Goal: Task Accomplishment & Management: Manage account settings

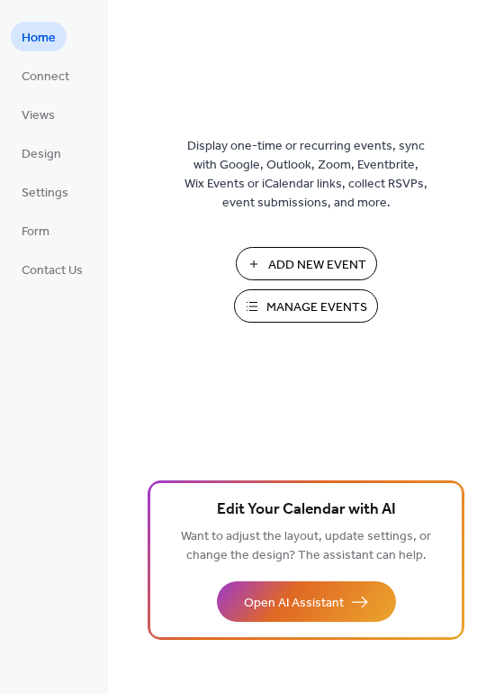
click at [279, 304] on span "Manage Events" at bounding box center [317, 307] width 101 height 19
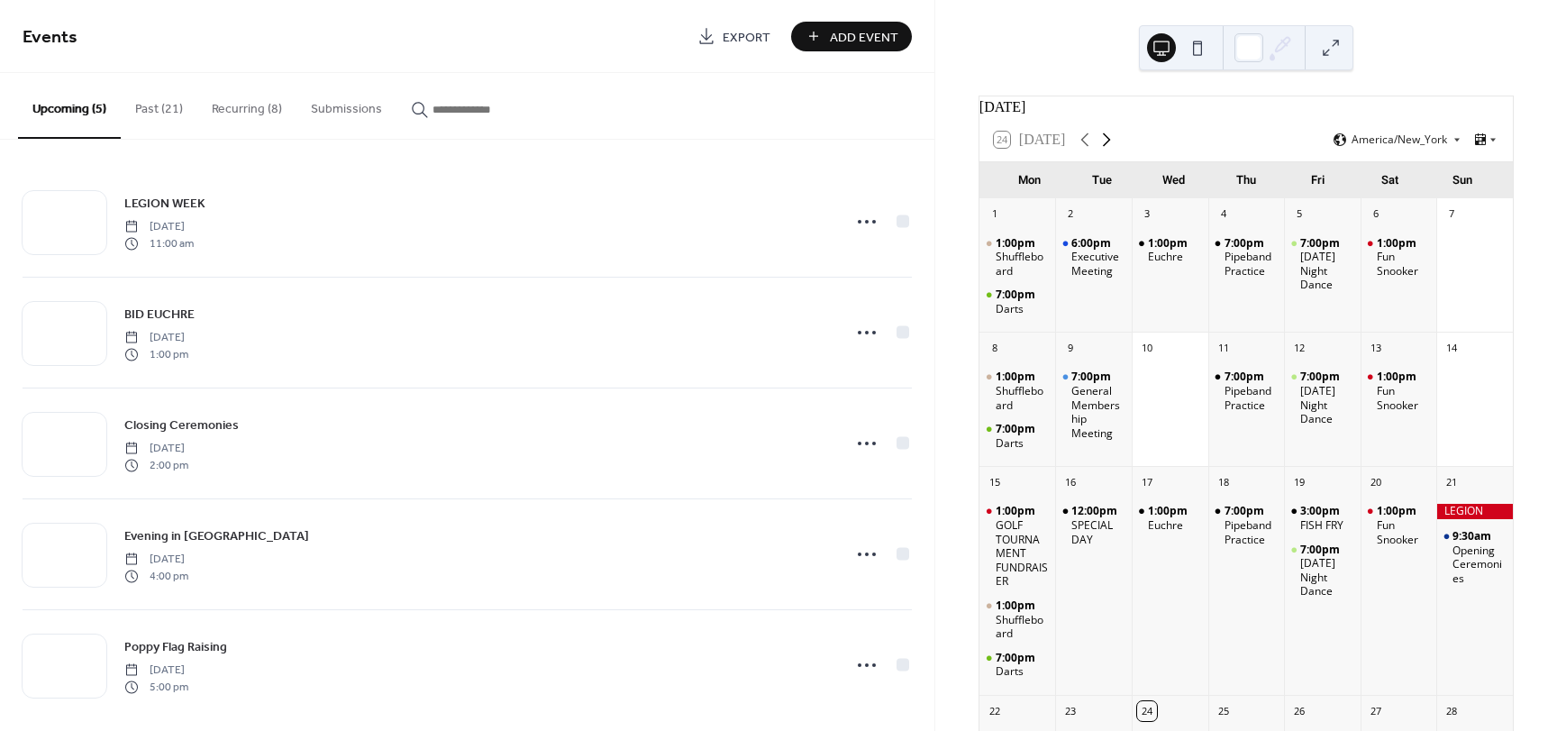
click at [1106, 147] on icon at bounding box center [1107, 140] width 8 height 14
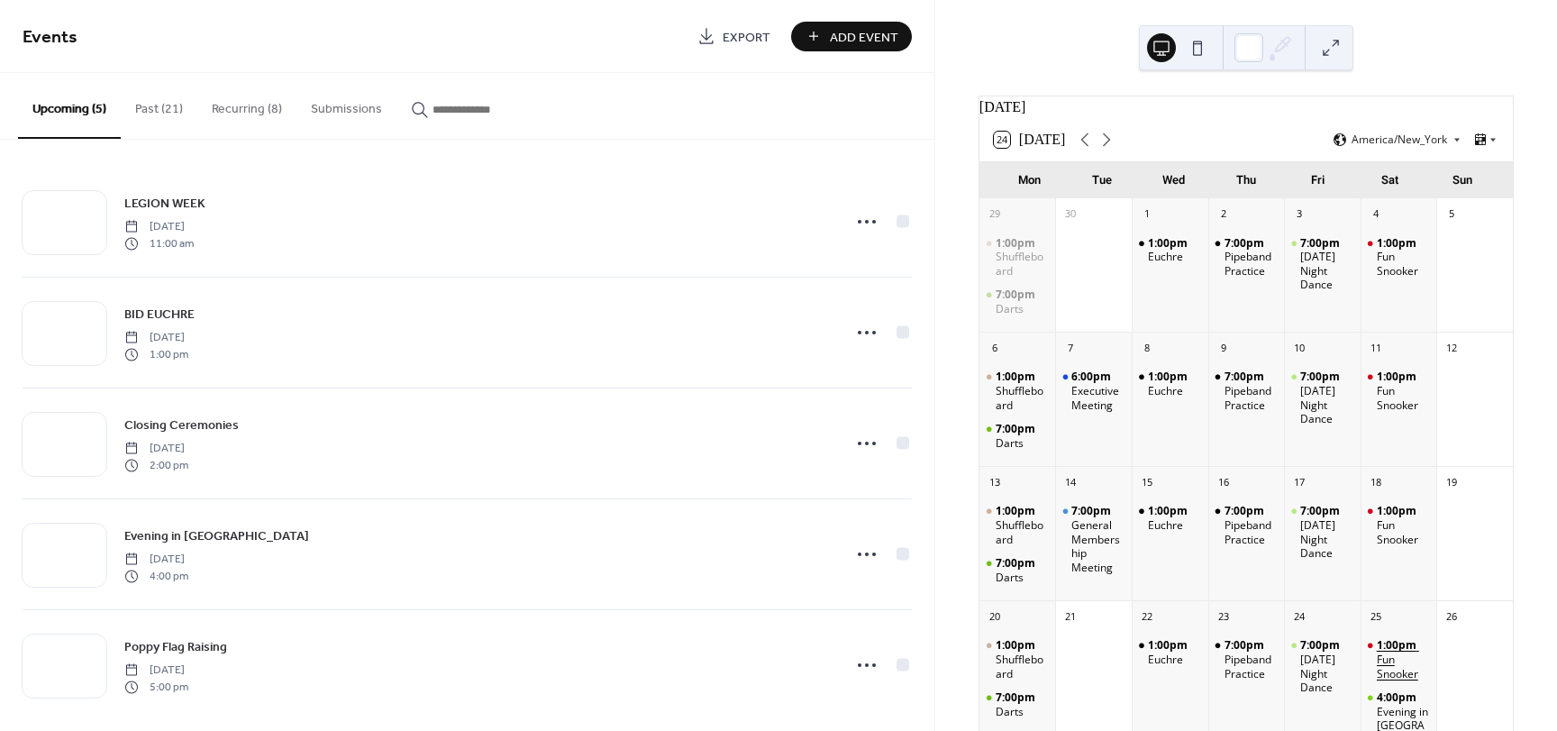
scroll to position [90, 0]
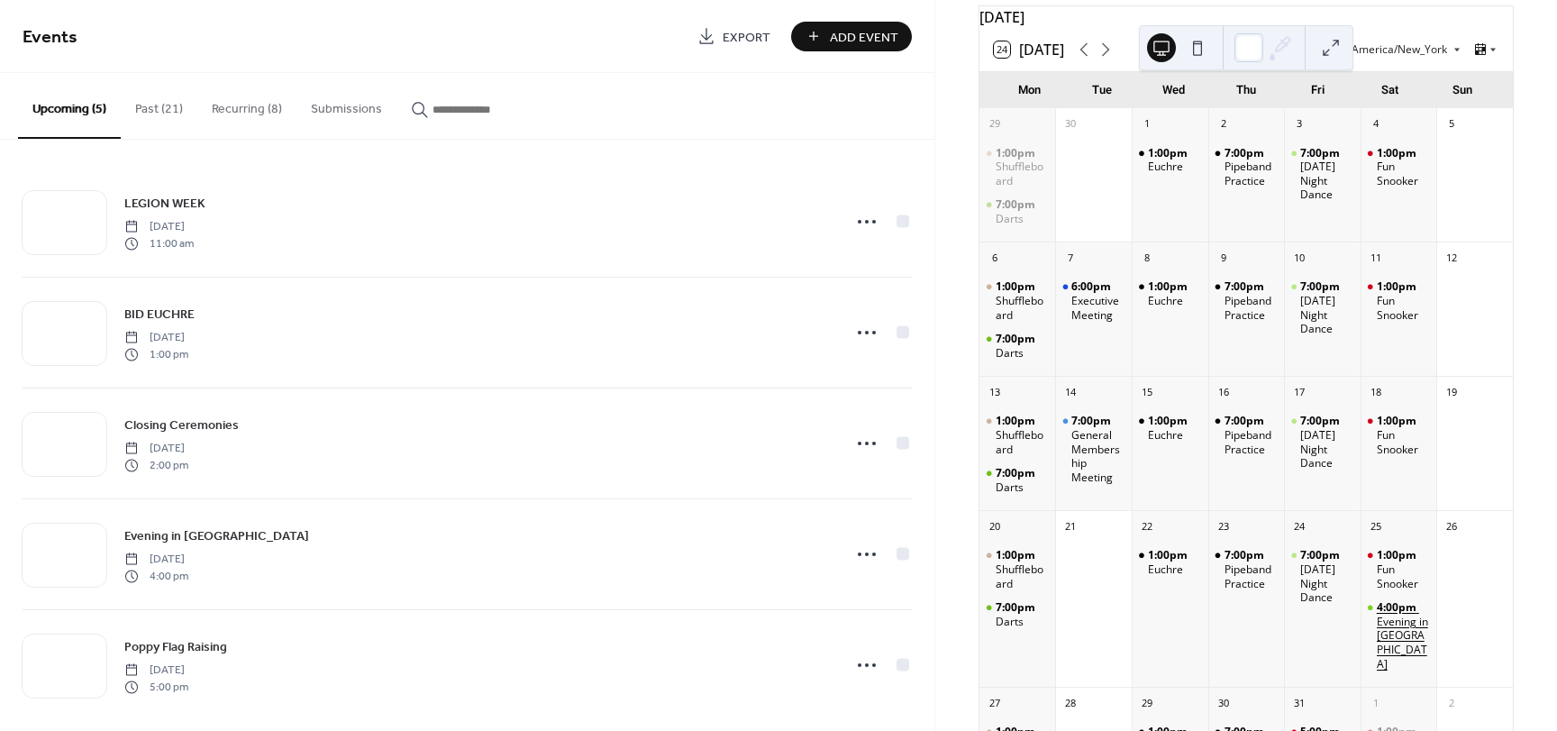
click at [1390, 634] on div "Evening in Paris Gala" at bounding box center [1402, 642] width 53 height 56
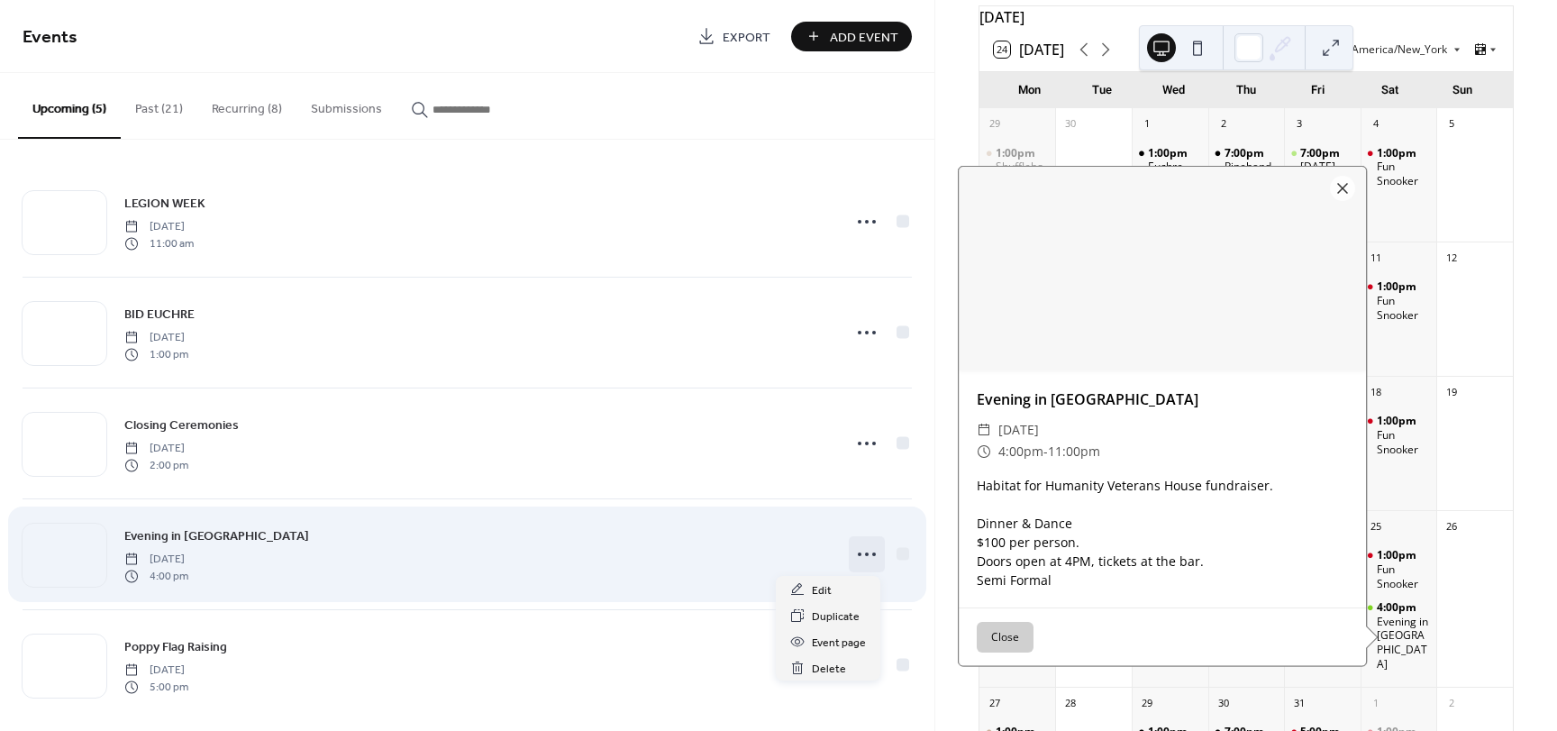
click at [860, 556] on icon at bounding box center [866, 554] width 29 height 29
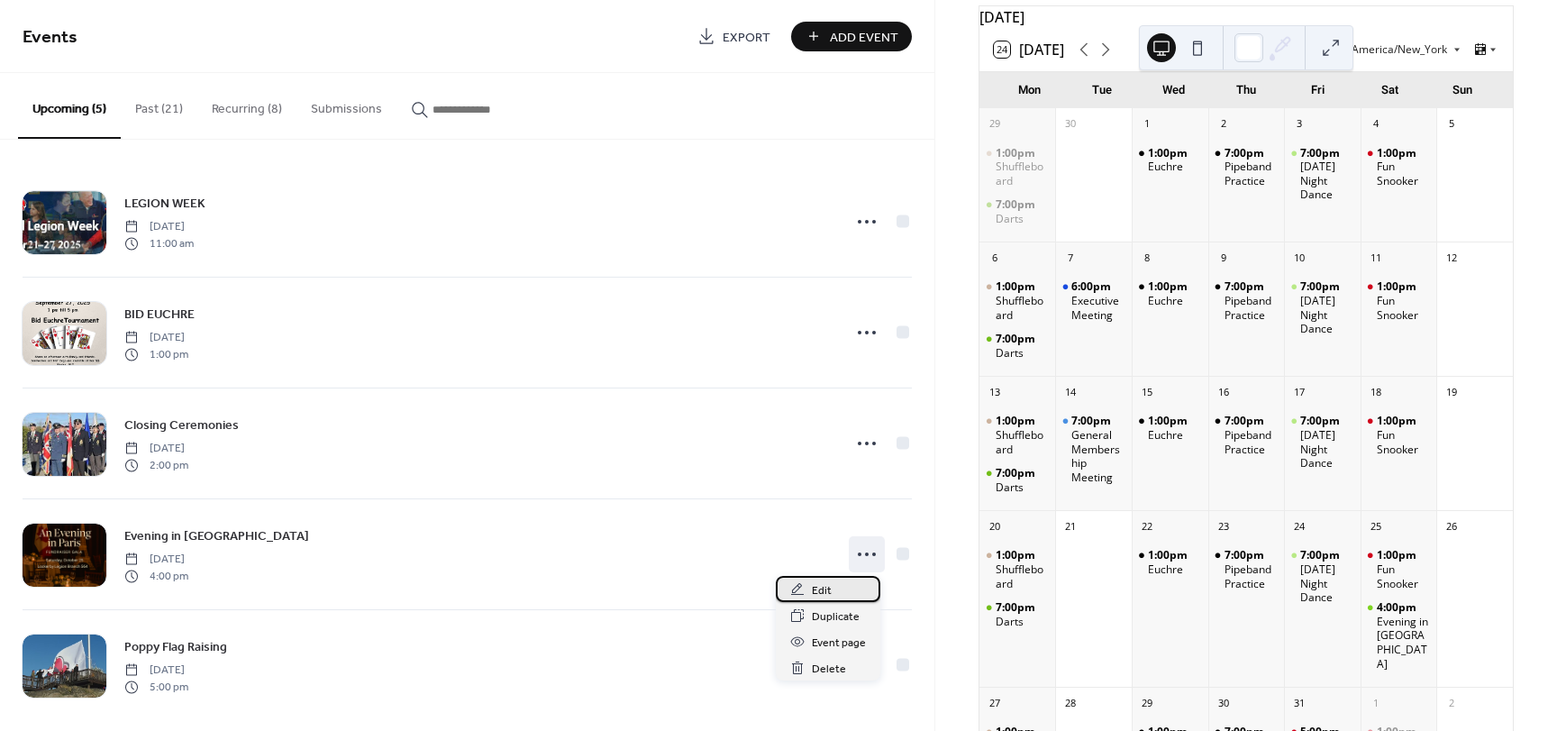
click at [827, 591] on span "Edit" at bounding box center [822, 590] width 20 height 19
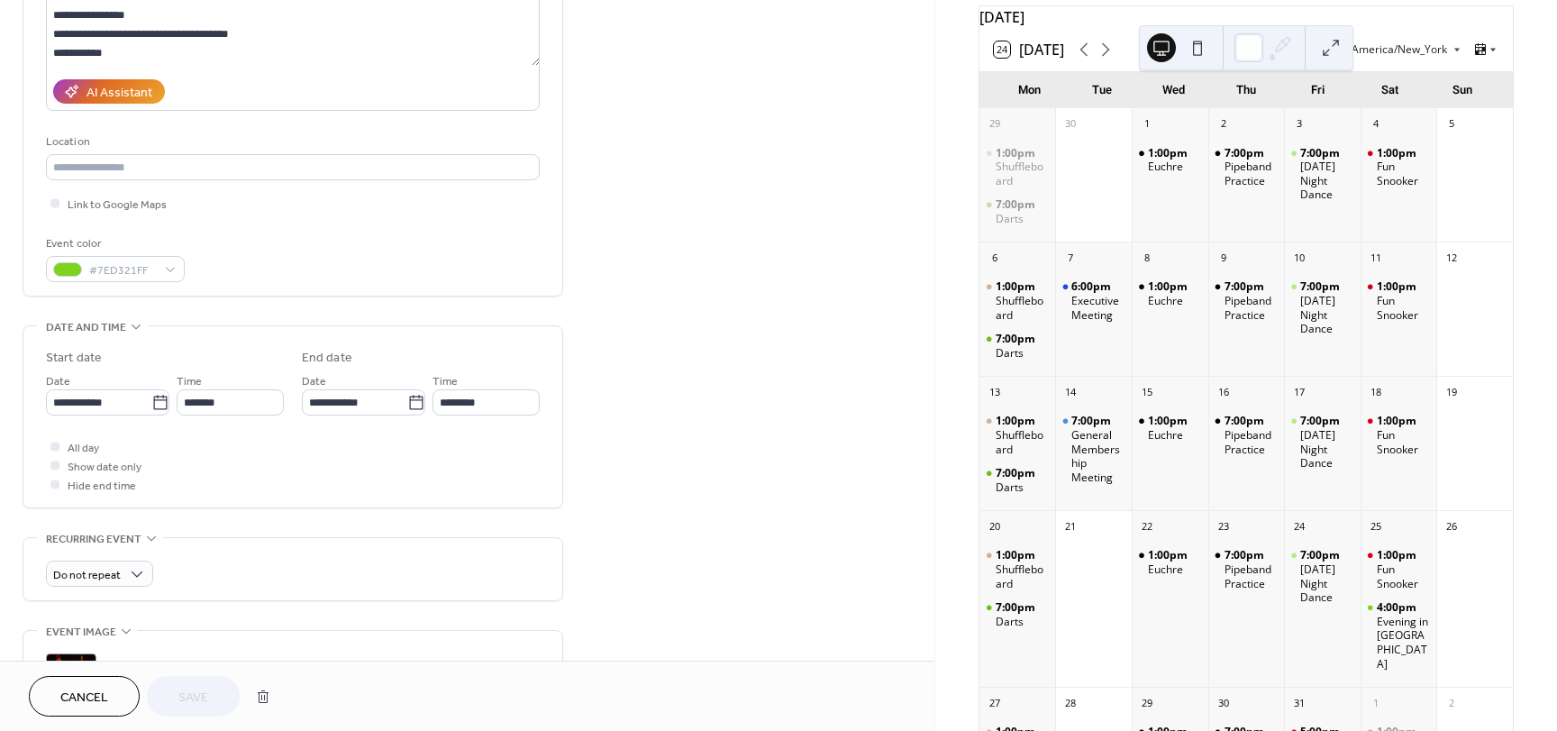
scroll to position [270, 0]
